Goal: Transaction & Acquisition: Purchase product/service

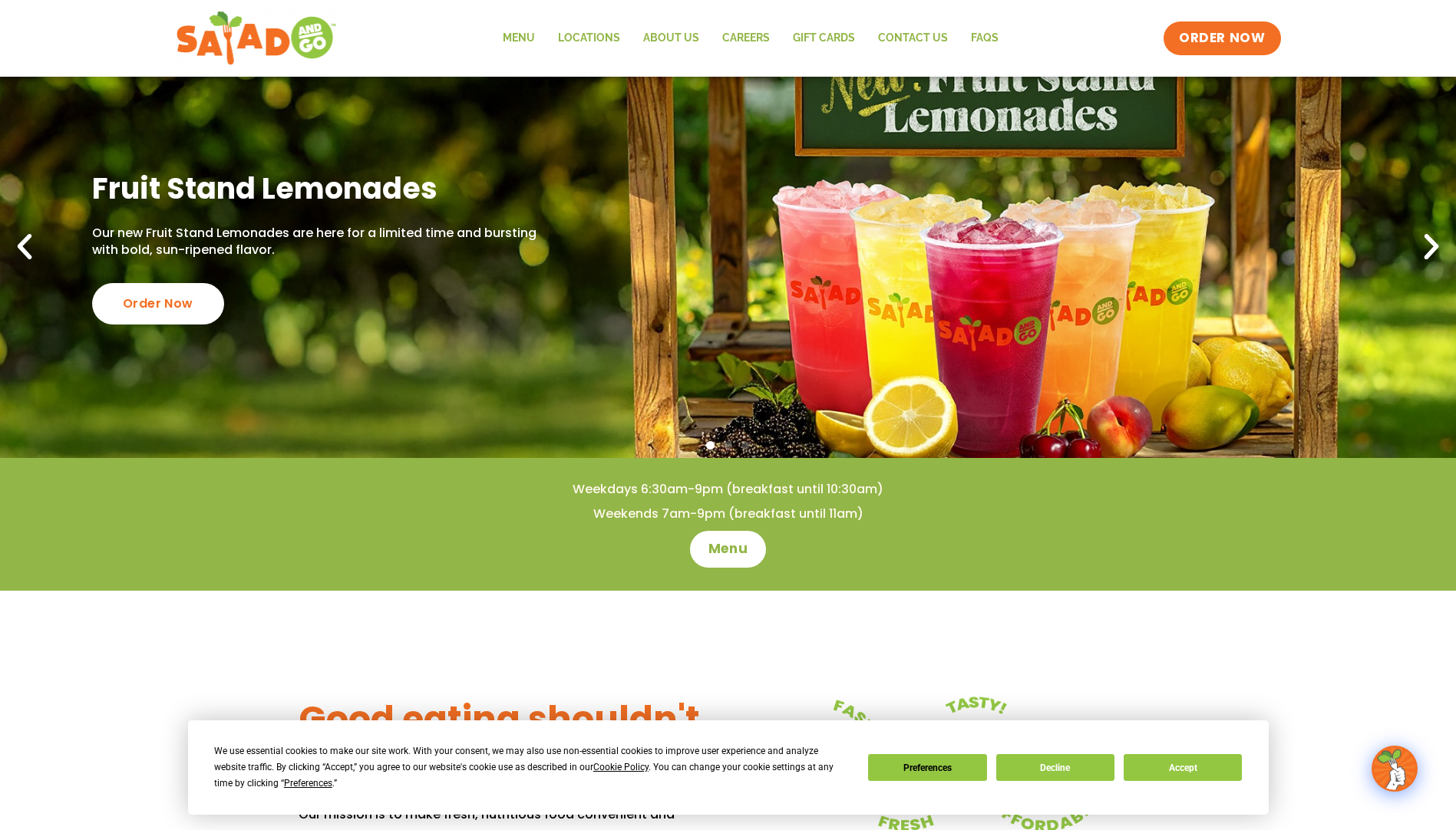
scroll to position [307, 0]
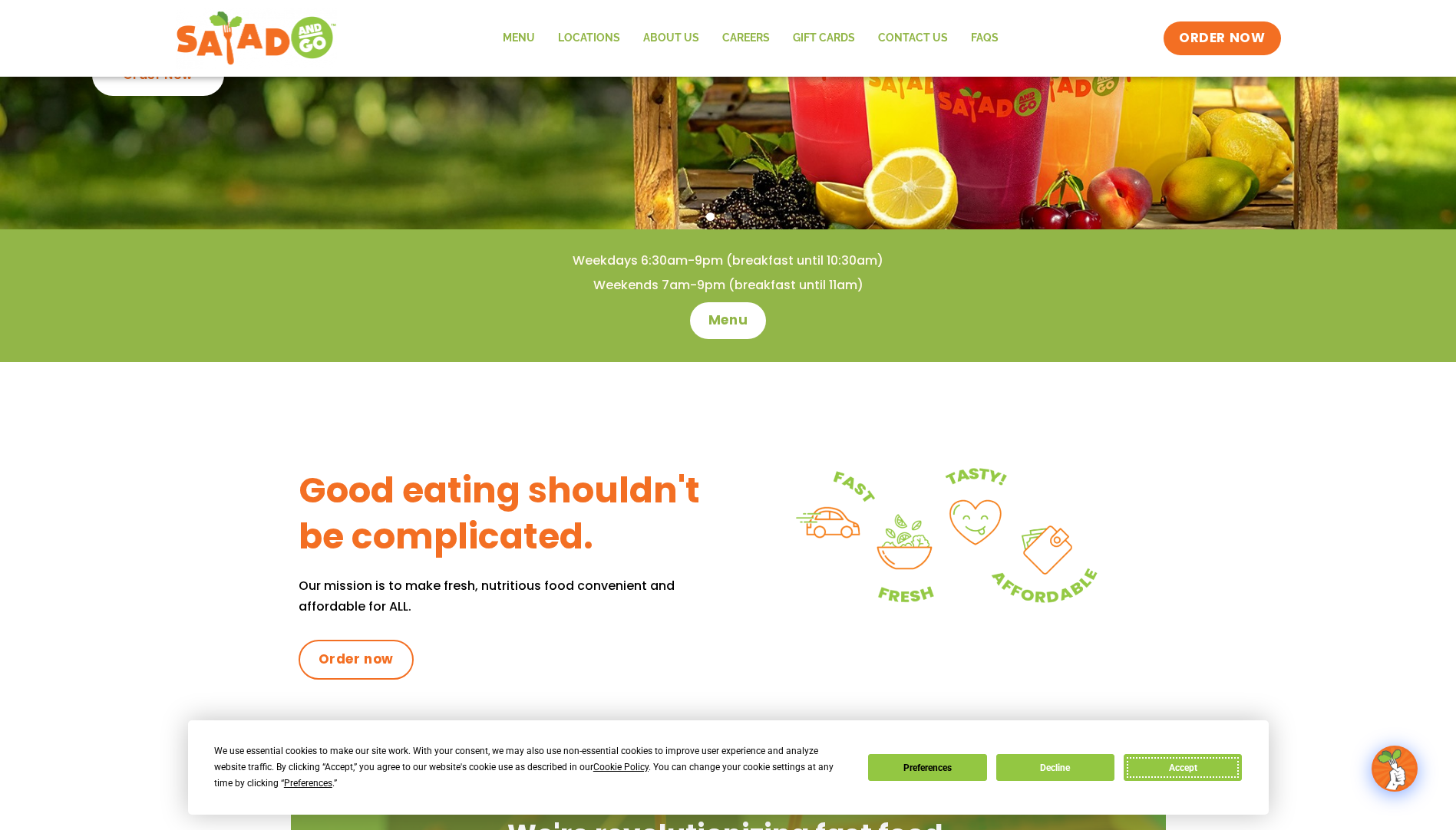
click at [1175, 772] on button "Accept" at bounding box center [1183, 767] width 118 height 27
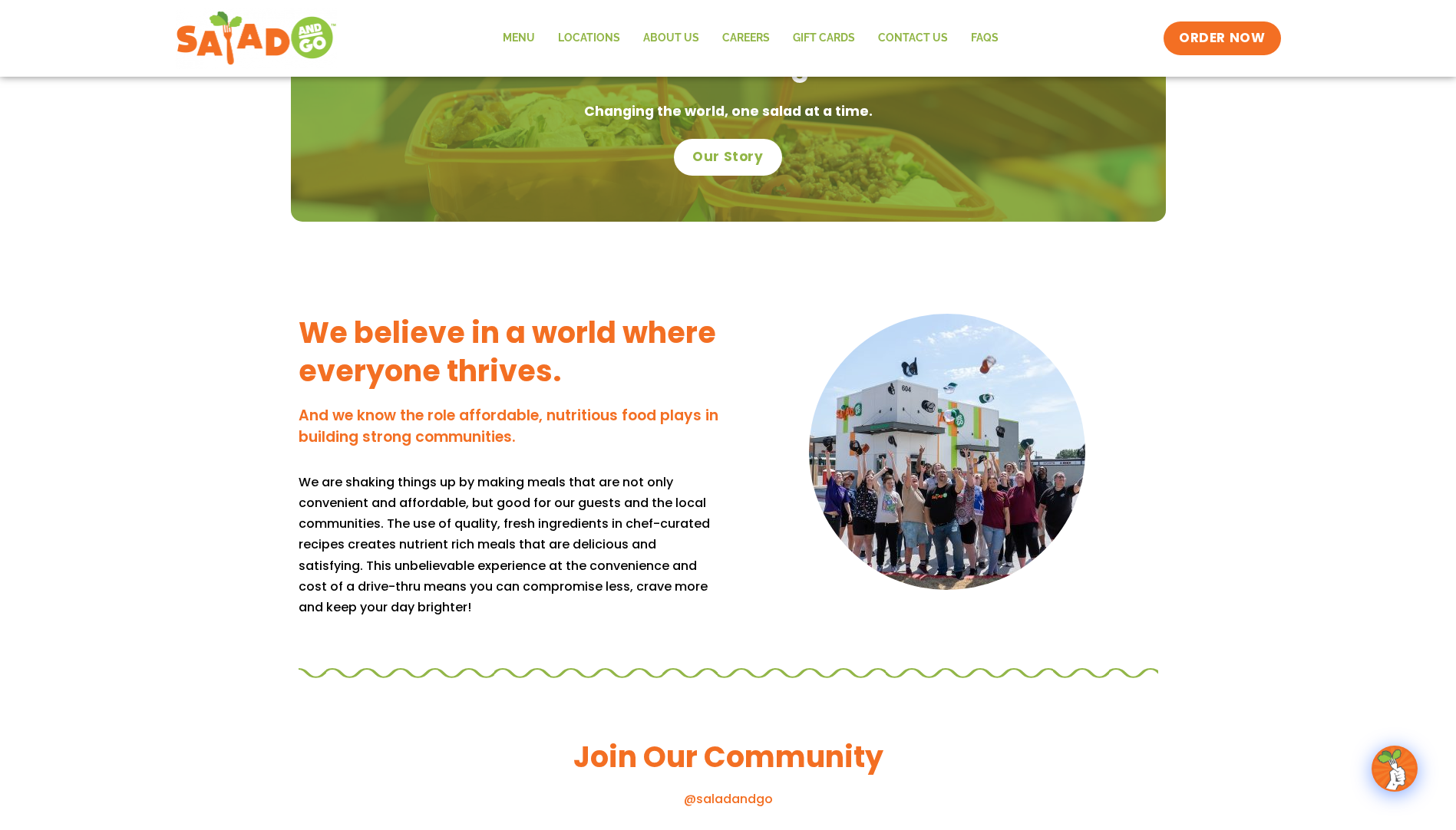
scroll to position [1074, 0]
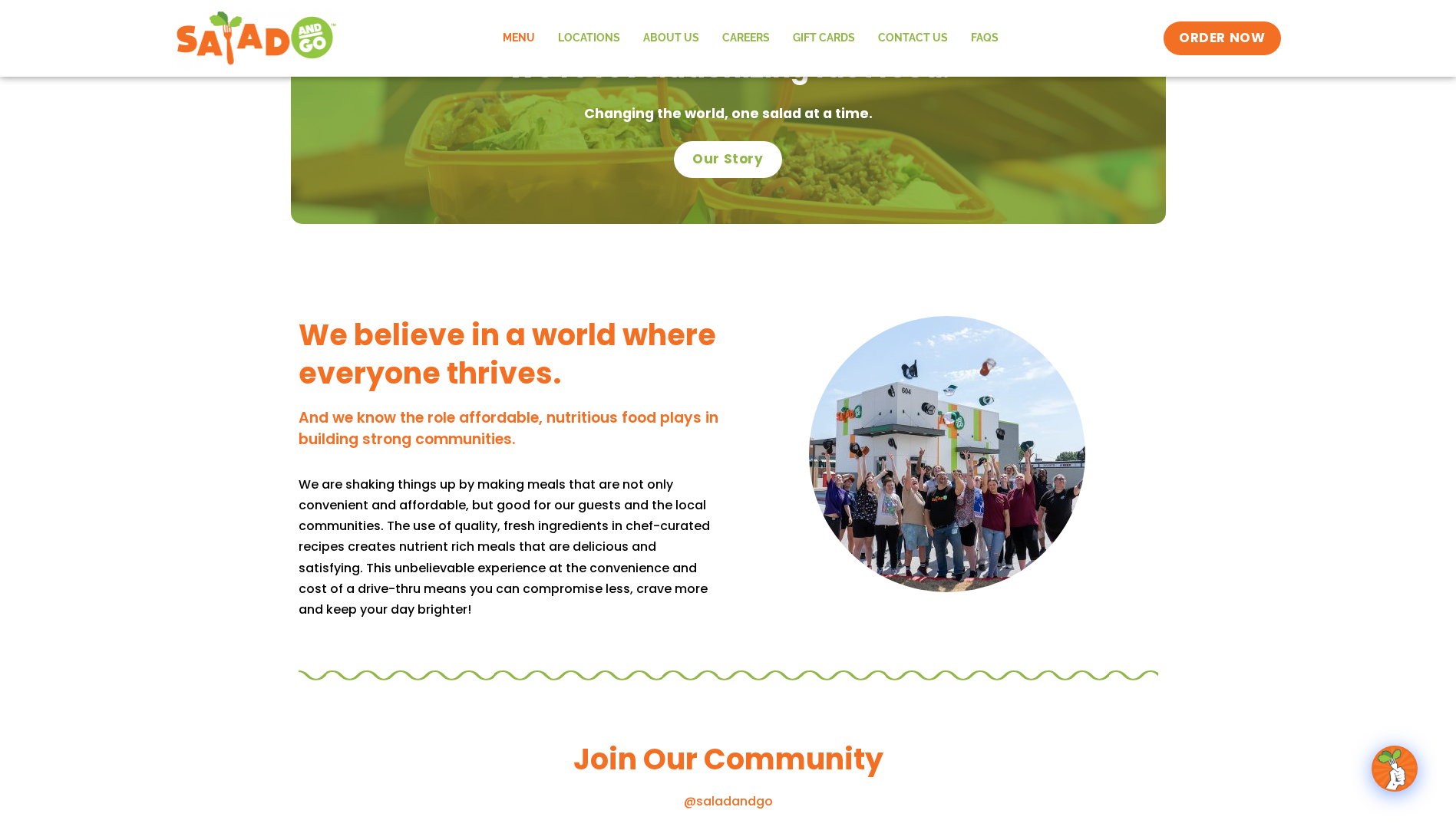
click at [525, 37] on link "Menu" at bounding box center [519, 38] width 55 height 35
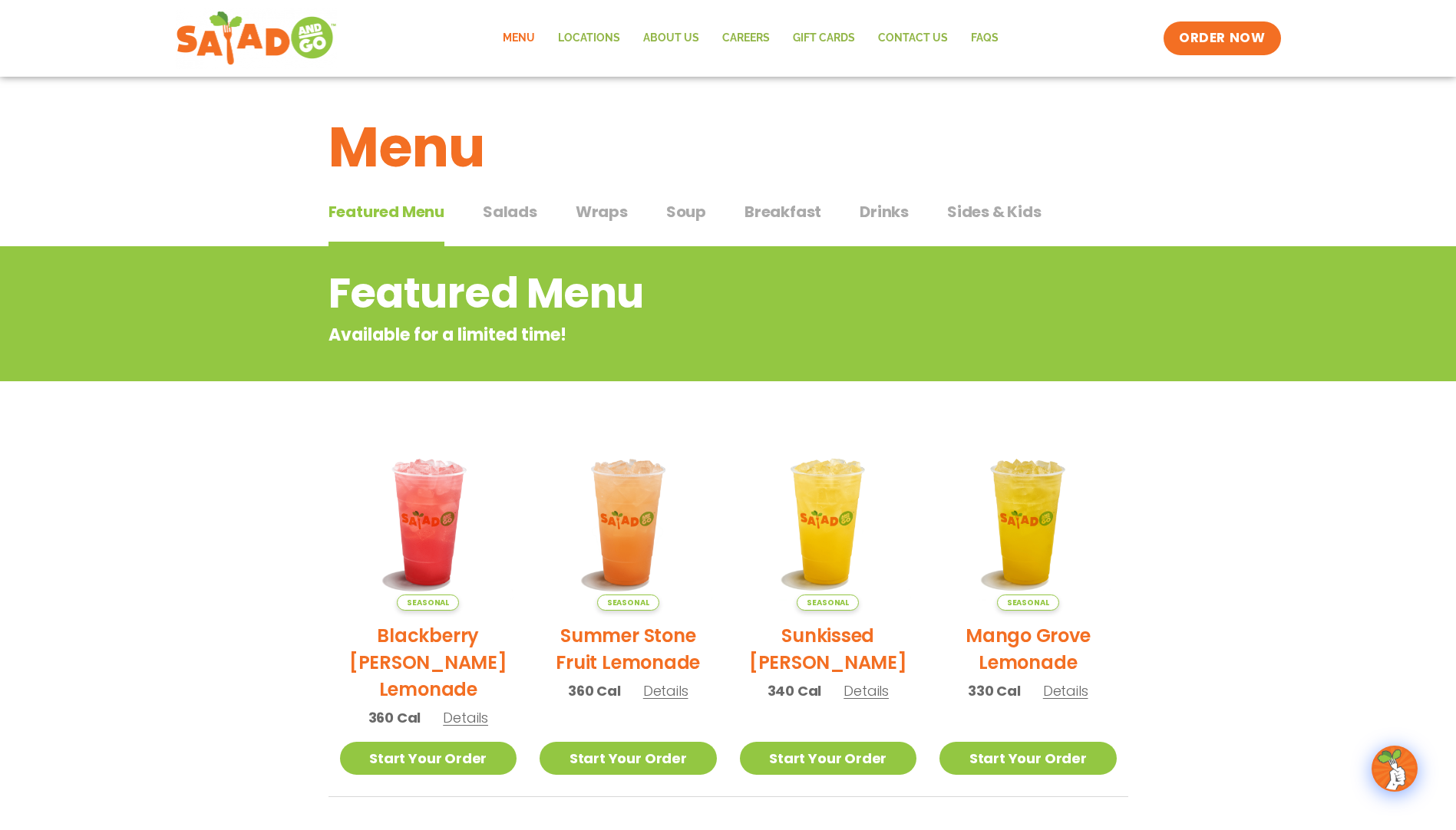
click at [480, 209] on div "Featured Menu Featured Menu Salads Salads Wraps Wraps Soup Soup Breakfast Break…" at bounding box center [728, 221] width 800 height 52
click at [515, 214] on span "Salads" at bounding box center [509, 211] width 54 height 23
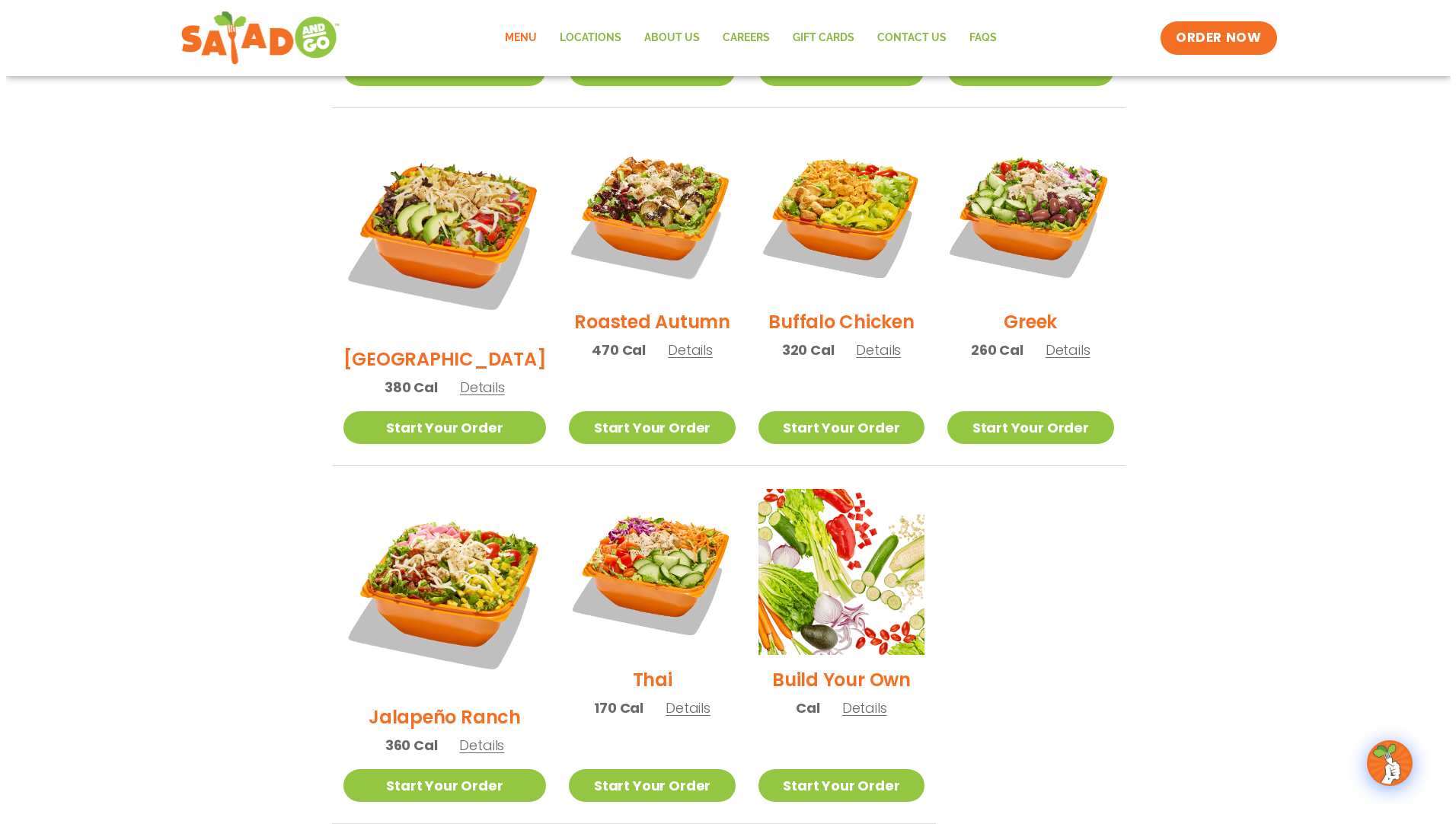
scroll to position [838, 0]
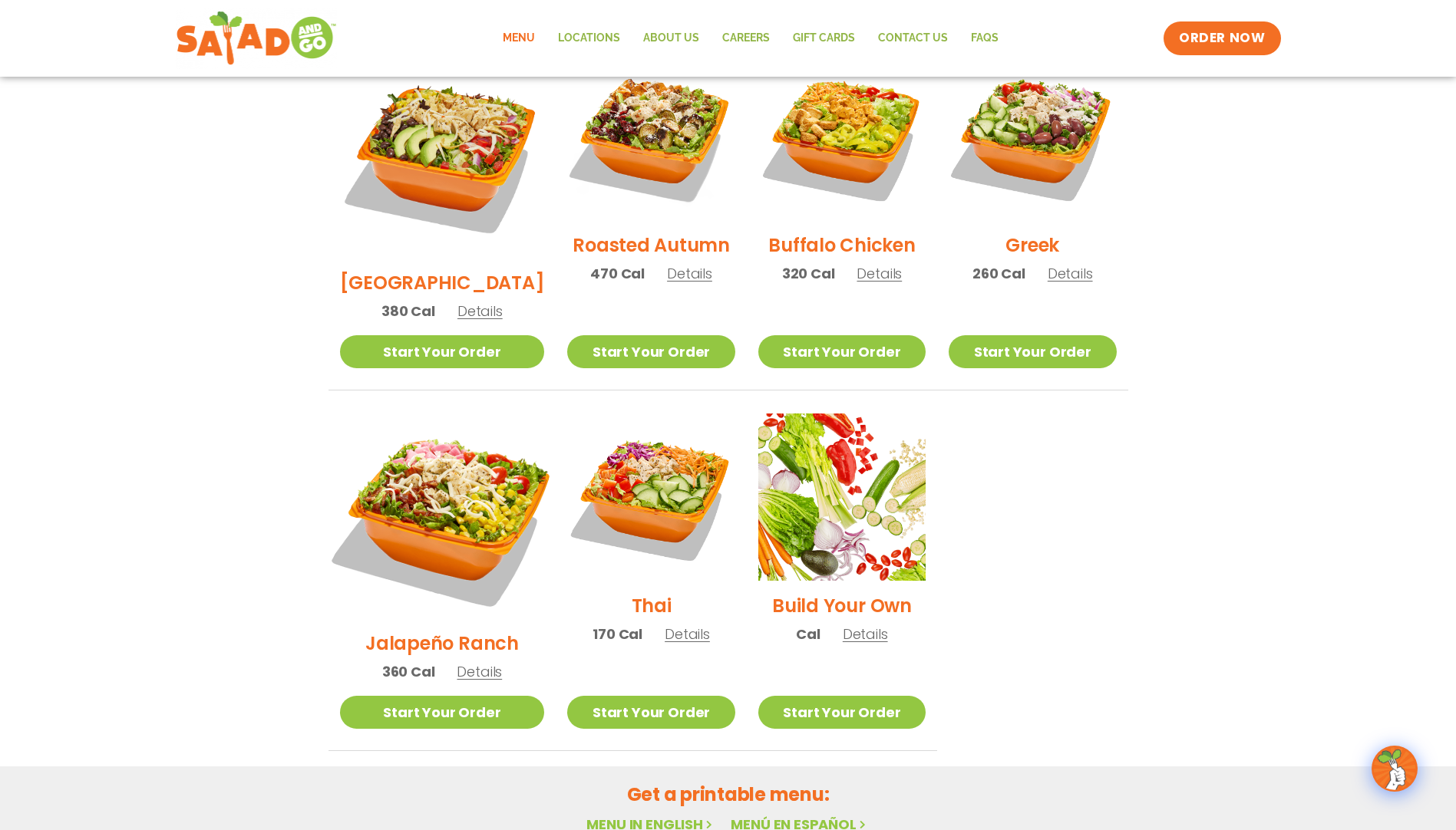
click at [394, 463] on img at bounding box center [441, 516] width 240 height 240
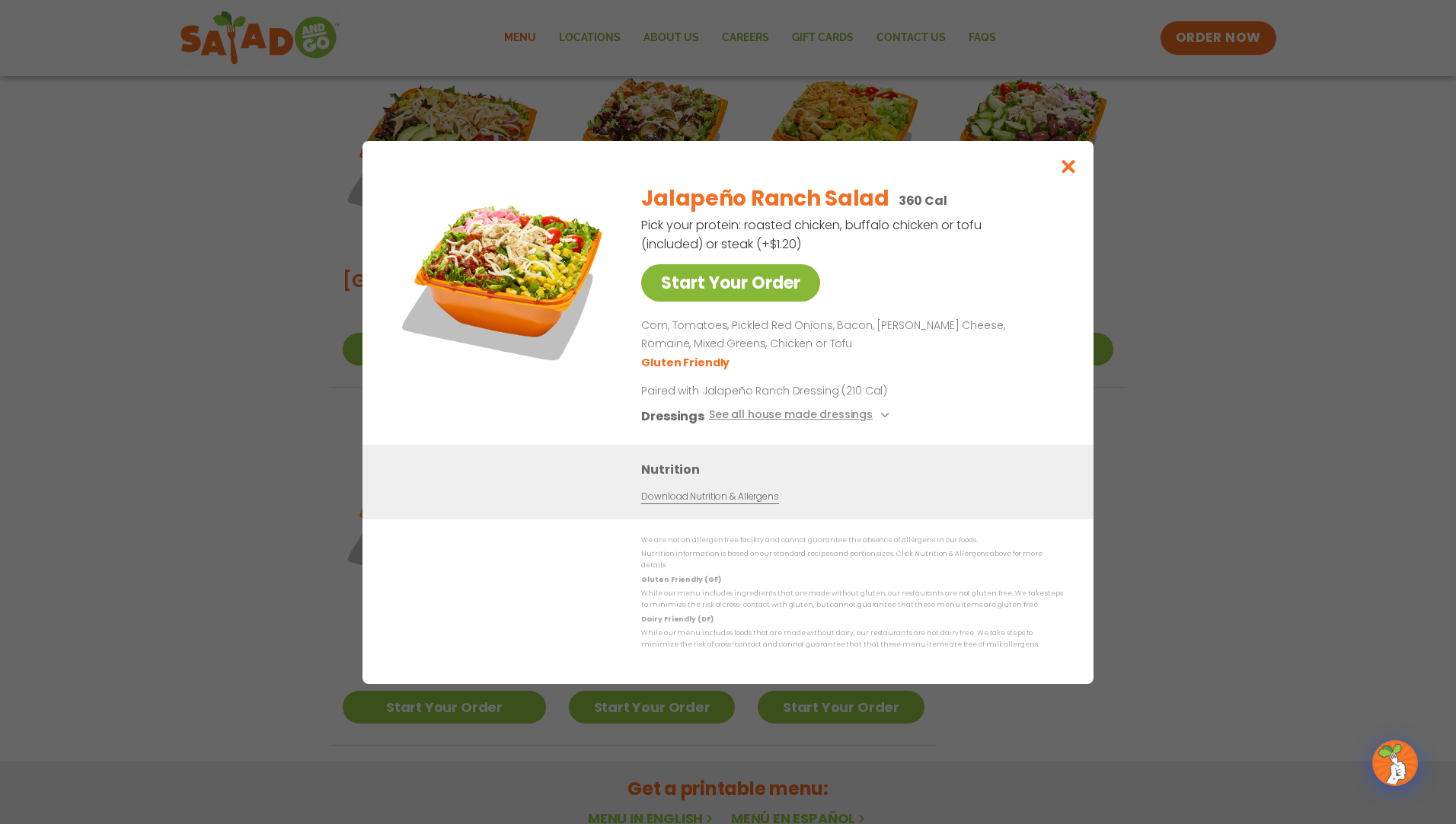
click at [784, 288] on link "Start Your Order" at bounding box center [730, 282] width 179 height 37
